Goal: Browse casually

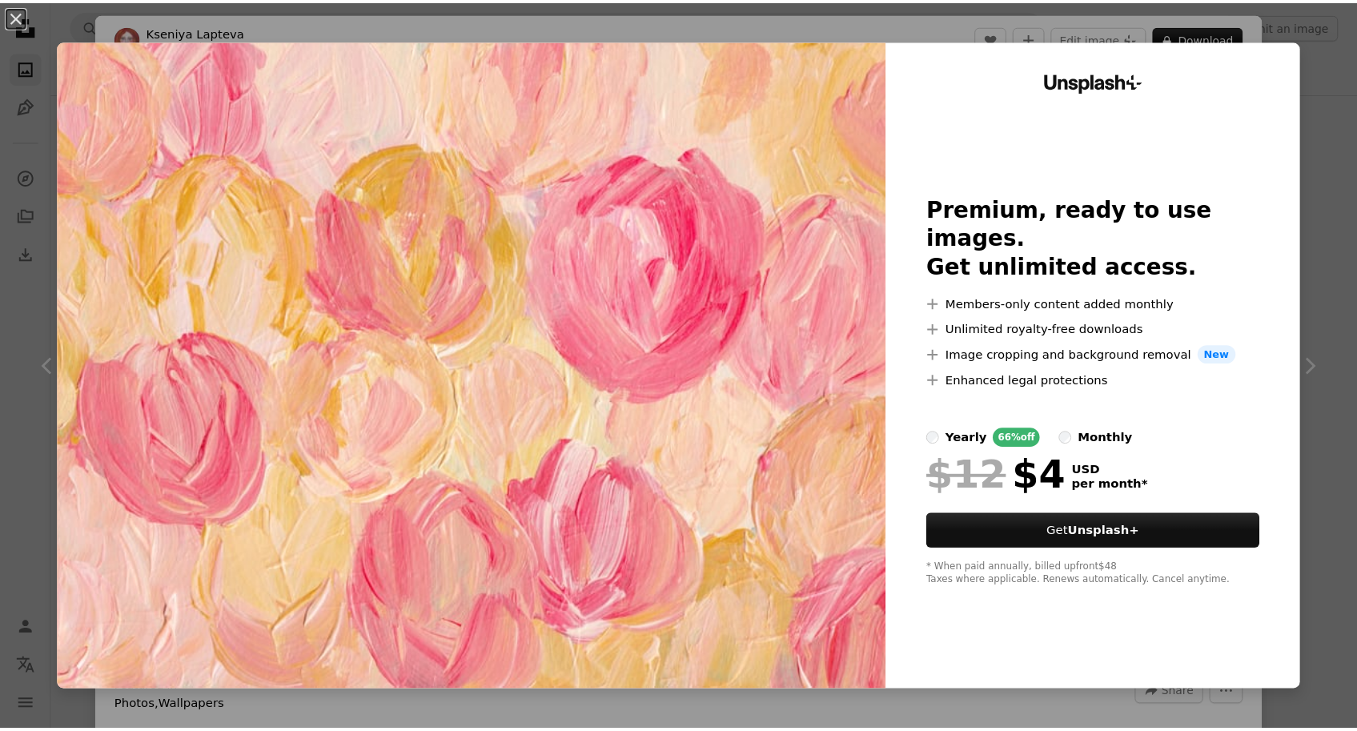
scroll to position [7507, 0]
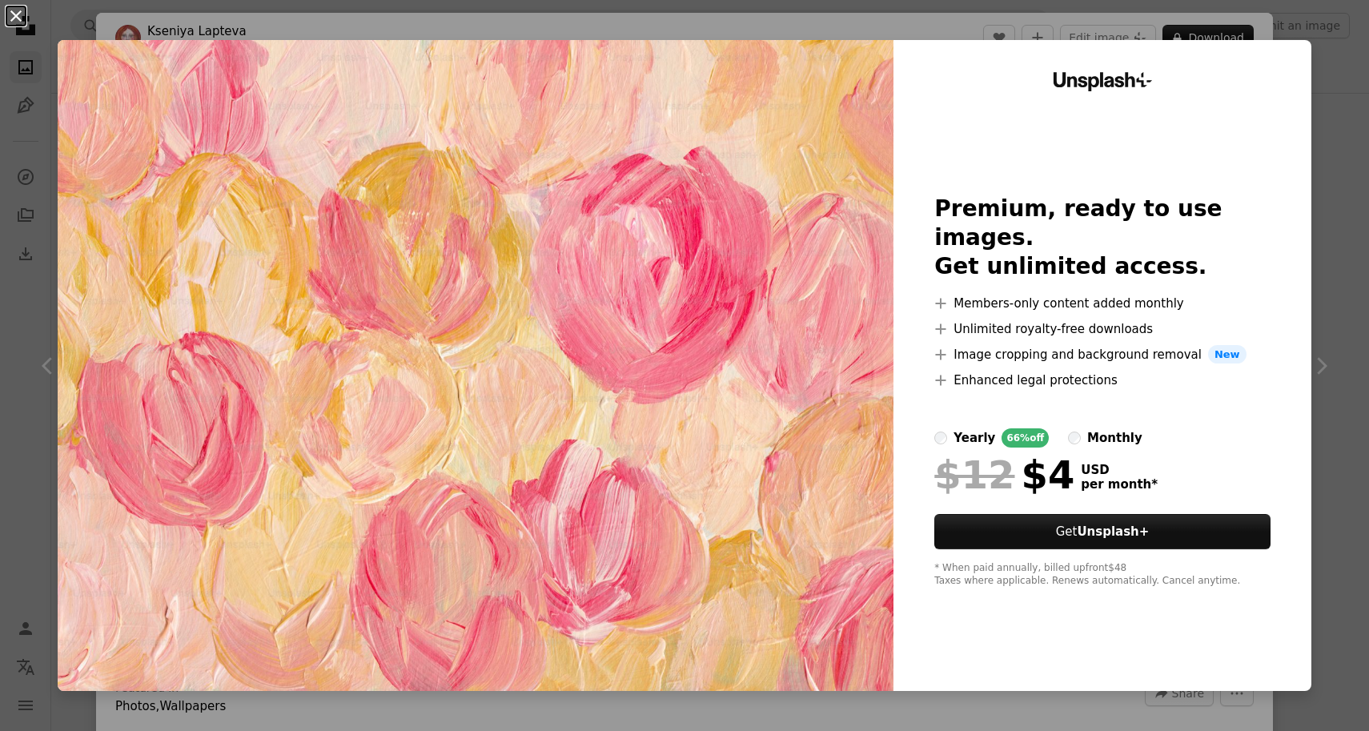
click at [19, 19] on button "An X shape" at bounding box center [15, 15] width 19 height 19
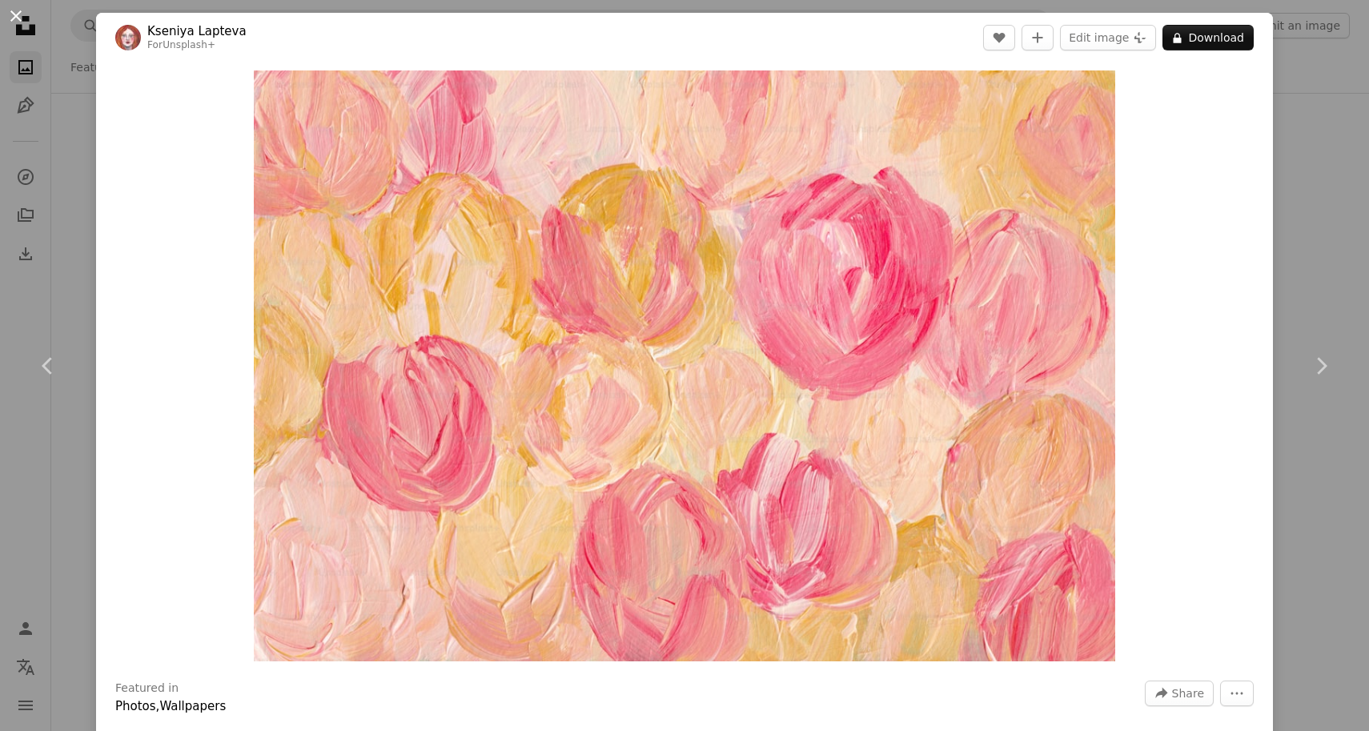
click at [14, 21] on button "An X shape" at bounding box center [15, 15] width 19 height 19
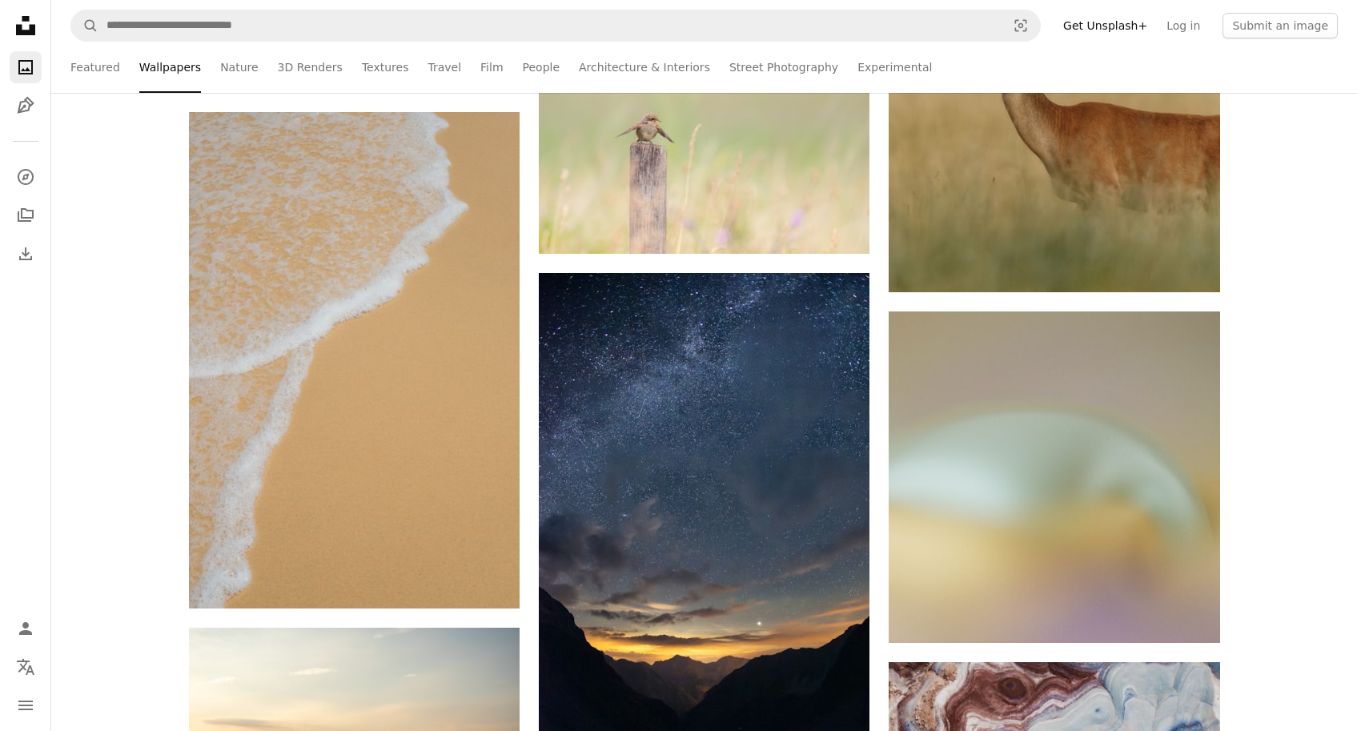
scroll to position [23328, 0]
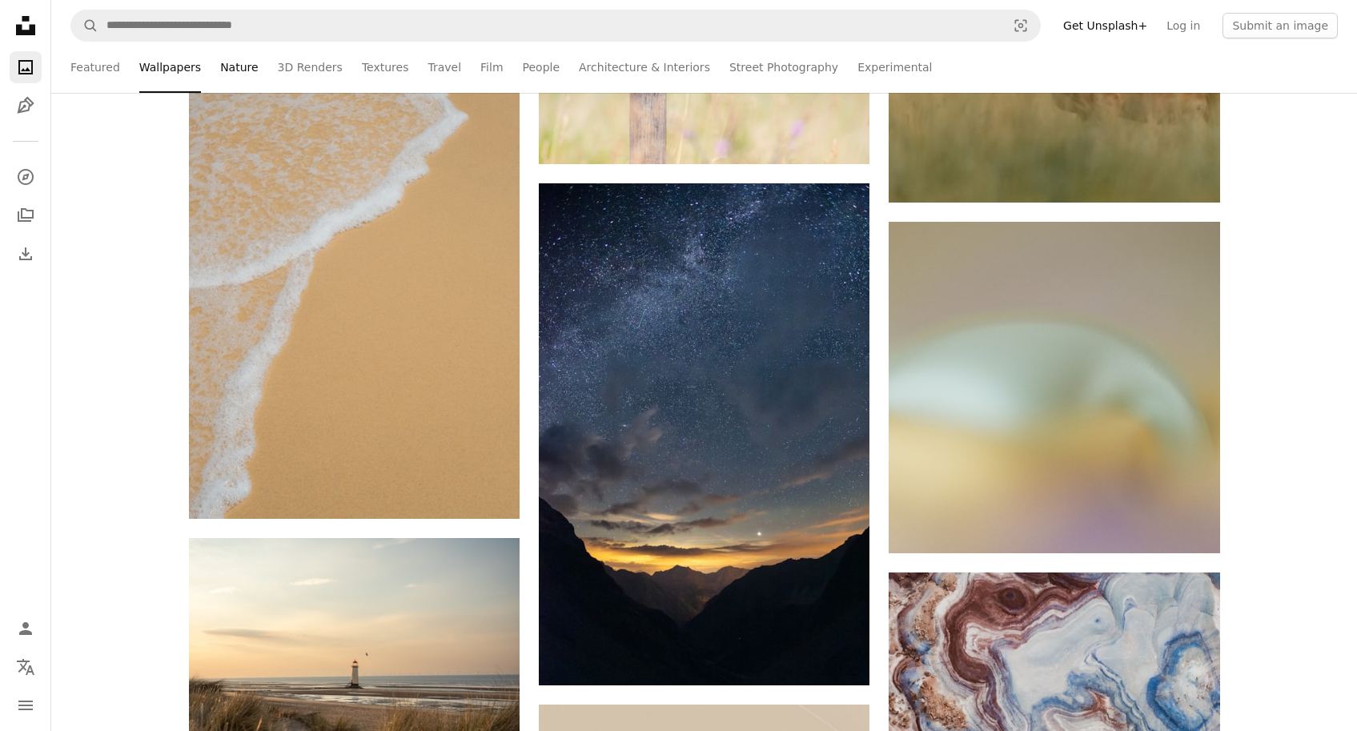
click at [229, 82] on link "Nature" at bounding box center [239, 67] width 38 height 51
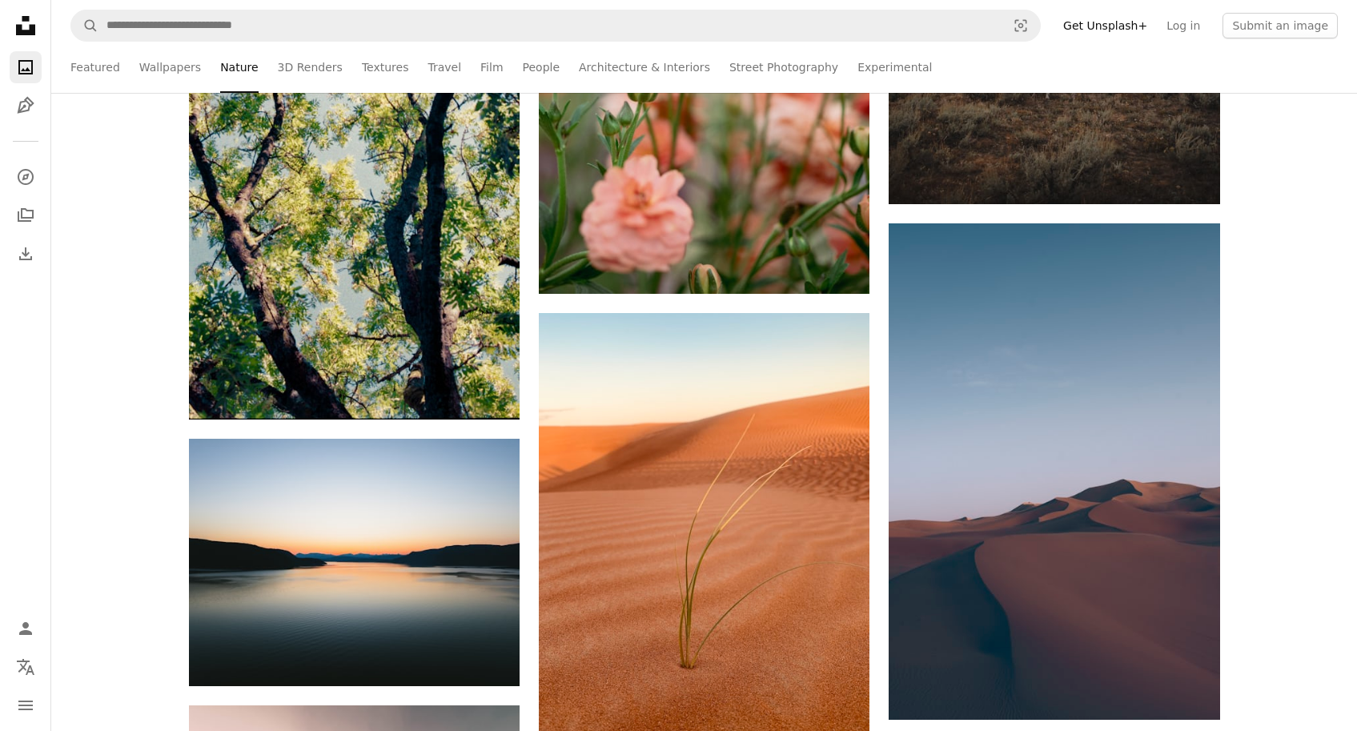
scroll to position [9731, 0]
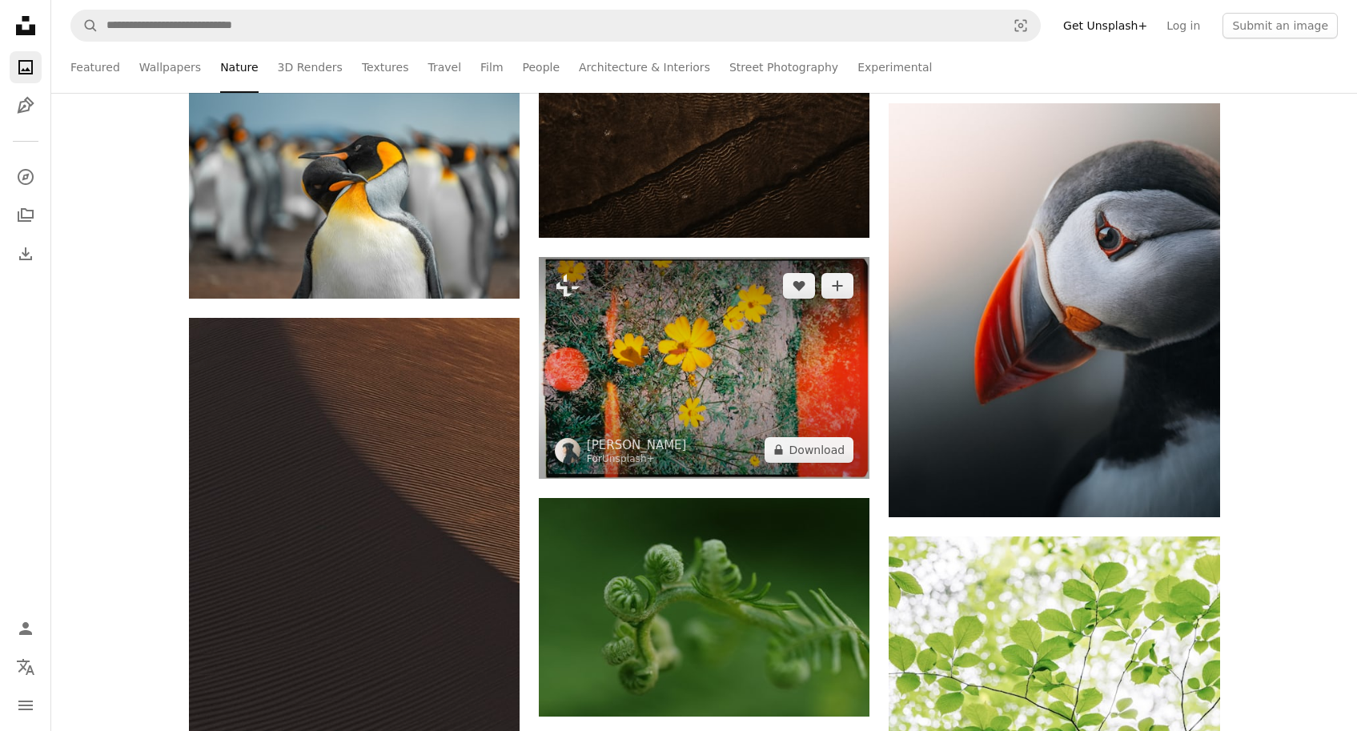
scroll to position [34878, 0]
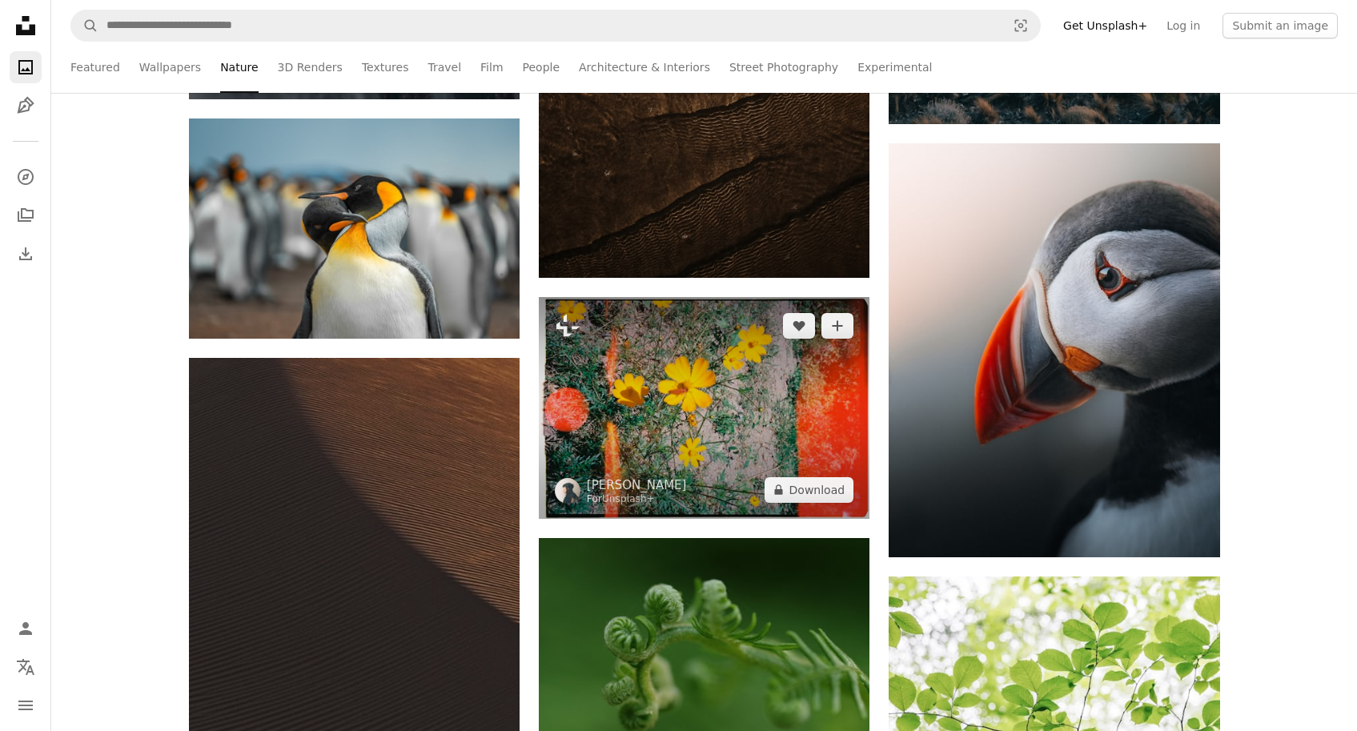
click at [768, 417] on img at bounding box center [704, 407] width 331 height 221
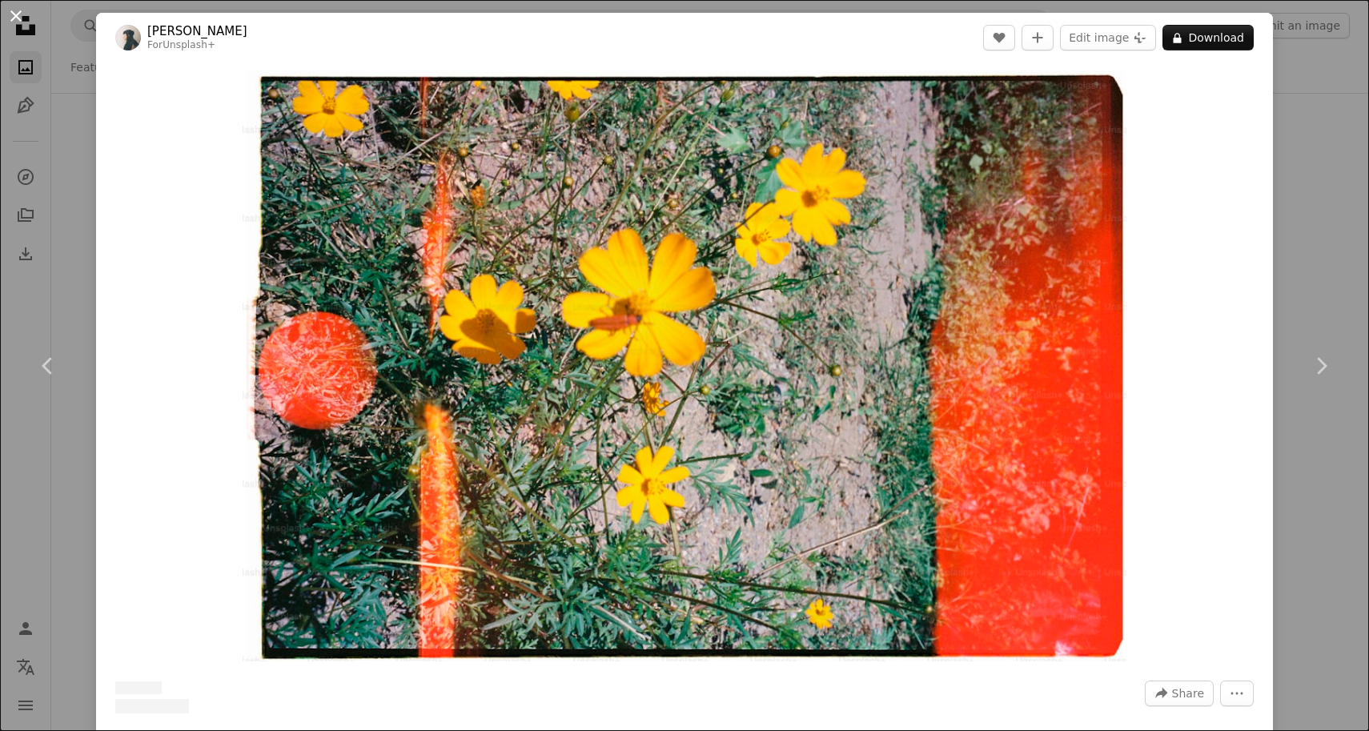
click at [21, 19] on button "An X shape" at bounding box center [15, 15] width 19 height 19
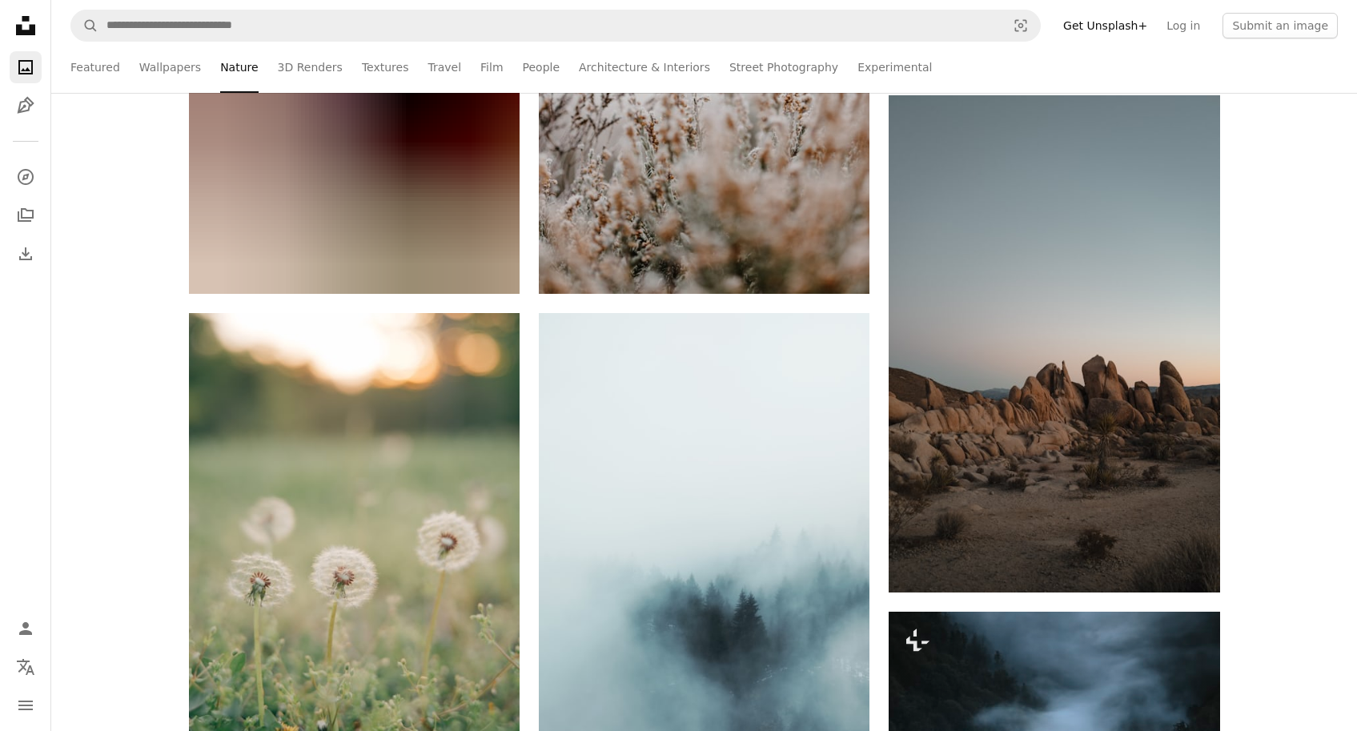
scroll to position [45447, 0]
